Goal: Transaction & Acquisition: Purchase product/service

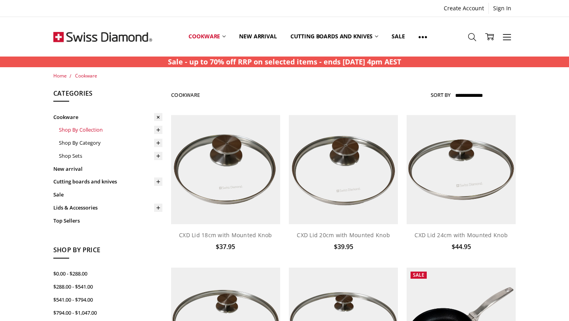
click at [76, 131] on link "Shop By Collection" at bounding box center [111, 129] width 104 height 13
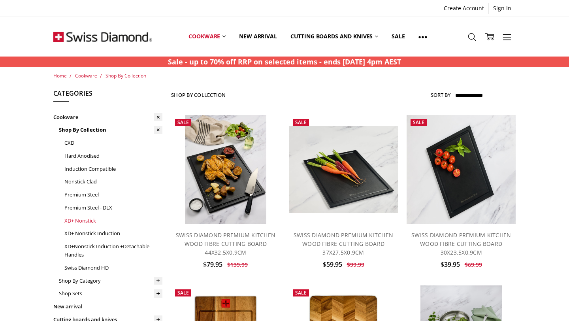
click at [68, 221] on link "XD+ Nonstick" at bounding box center [113, 220] width 98 height 13
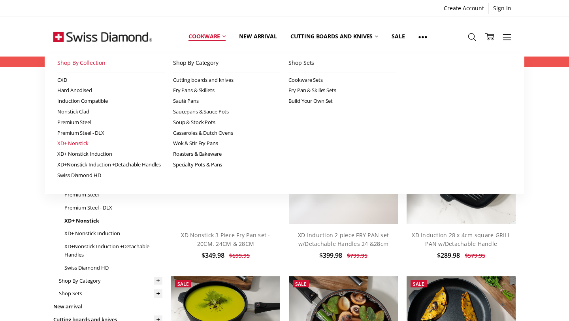
click at [79, 142] on link "XD+ Nonstick" at bounding box center [111, 143] width 108 height 11
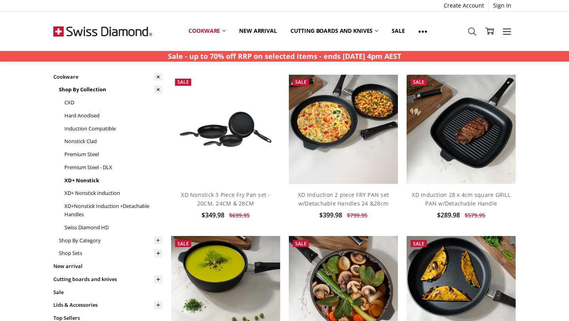
scroll to position [16, 0]
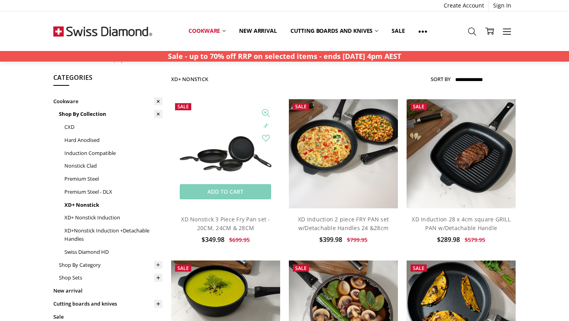
click at [226, 142] on img at bounding box center [225, 154] width 109 height 55
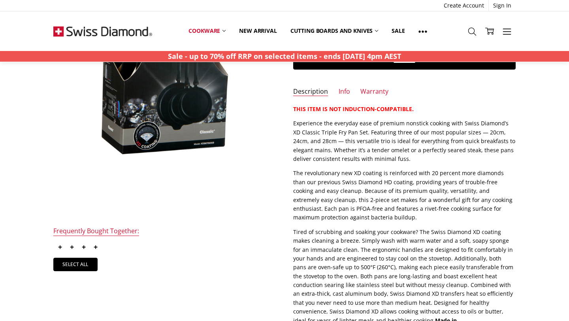
scroll to position [178, 0]
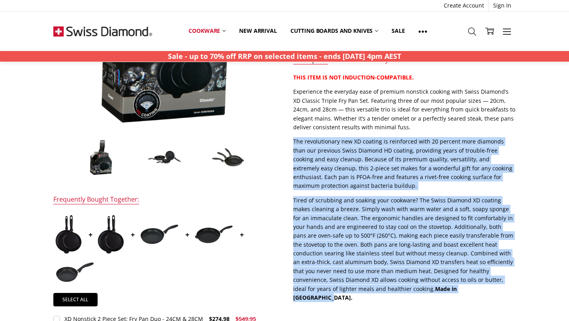
drag, startPoint x: 291, startPoint y: 142, endPoint x: 455, endPoint y: 285, distance: 218.3
click at [455, 285] on section "Description THIS ITEM IS NOT INDUCTION-COMPATIBLE. Experience the everyday ease…" at bounding box center [405, 190] width 240 height 234
copy div "Lor ipsumdolorsit ame CO adipisc el seddoeiusm temp 76 incidid utla etdolore ma…"
